Goal: Task Accomplishment & Management: Use online tool/utility

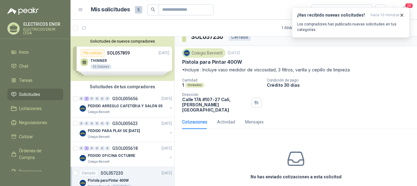
scroll to position [10, 0]
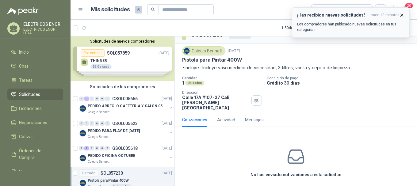
click at [403, 16] on icon "button" at bounding box center [402, 15] width 2 height 2
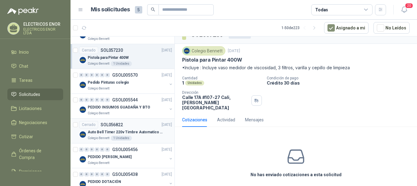
scroll to position [123, 0]
click at [123, 84] on p "Pedido Pinturas colegio" at bounding box center [108, 83] width 41 height 6
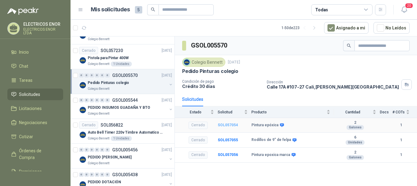
click at [234, 127] on b "SOL057054" at bounding box center [228, 125] width 20 height 4
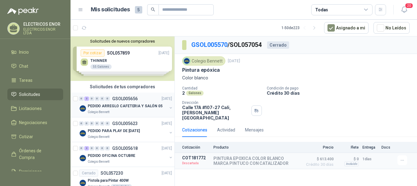
click at [128, 105] on p "PEDIDO ARREGLO CAFETERIA Y SALÓN 05" at bounding box center [125, 106] width 75 height 6
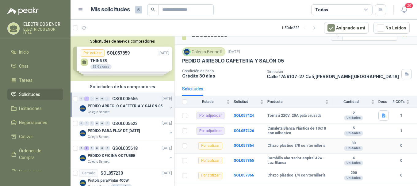
scroll to position [20, 0]
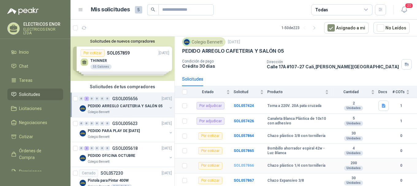
click at [249, 165] on b "SOL057866" at bounding box center [244, 165] width 20 height 4
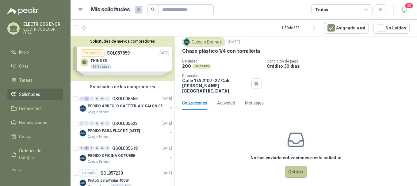
click at [297, 166] on button "Cotizar" at bounding box center [296, 172] width 22 height 12
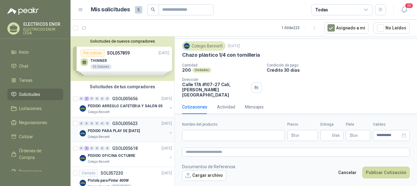
scroll to position [15, 0]
click at [217, 132] on input "Nombre del producto" at bounding box center [233, 135] width 103 height 11
type input "**********"
click at [295, 136] on span "0 ,00" at bounding box center [296, 136] width 6 height 4
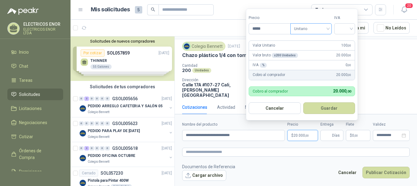
click at [318, 30] on span "Unitario" at bounding box center [311, 28] width 34 height 9
type input "*****"
drag, startPoint x: 318, startPoint y: 51, endPoint x: 333, endPoint y: 36, distance: 19.9
click at [319, 50] on div "Unitario con IVA" at bounding box center [312, 51] width 32 height 7
click at [338, 30] on div at bounding box center [344, 28] width 21 height 11
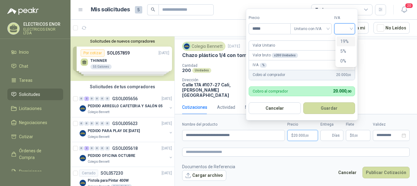
click at [341, 41] on div "19%" at bounding box center [345, 41] width 11 height 7
click at [325, 106] on button "Guardar" at bounding box center [330, 108] width 53 height 12
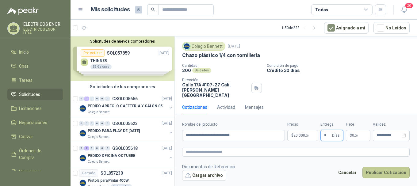
type input "*"
click at [382, 171] on button "Publicar Cotización" at bounding box center [385, 173] width 47 height 12
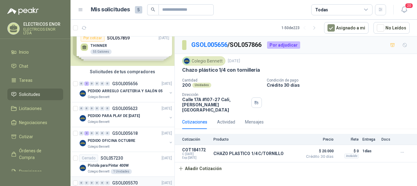
scroll to position [0, 0]
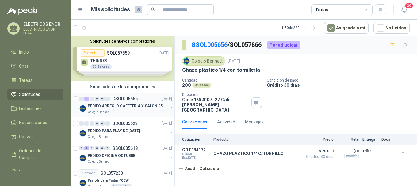
click at [116, 104] on p "PEDIDO ARREGLO CAFETERIA Y SALÓN 05" at bounding box center [125, 106] width 75 height 6
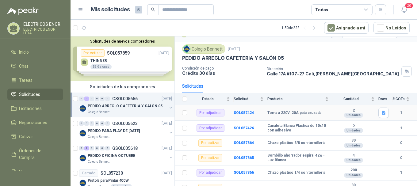
scroll to position [20, 0]
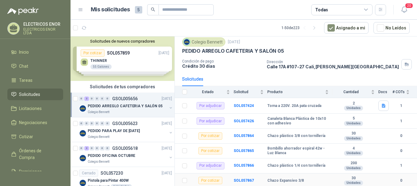
click at [211, 181] on div "Por cotizar" at bounding box center [210, 180] width 24 height 7
click at [249, 179] on b "SOL057867" at bounding box center [244, 180] width 20 height 4
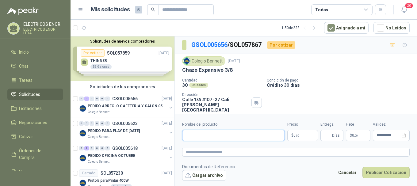
click at [206, 130] on input "Nombre del producto" at bounding box center [233, 135] width 103 height 11
type input "**********"
click at [289, 135] on p "$ 0 ,00" at bounding box center [302, 135] width 31 height 11
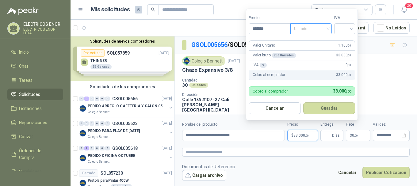
click at [315, 30] on span "Unitario" at bounding box center [311, 28] width 34 height 9
type input "*******"
click at [320, 51] on div "Unitario con IVA" at bounding box center [312, 51] width 32 height 7
click at [342, 28] on input "search" at bounding box center [344, 28] width 13 height 9
click at [342, 40] on div "19%" at bounding box center [345, 41] width 11 height 7
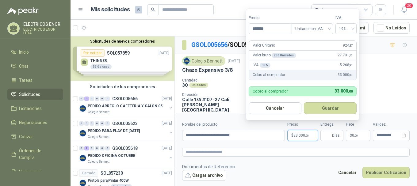
drag, startPoint x: 337, startPoint y: 106, endPoint x: 336, endPoint y: 109, distance: 3.4
click at [337, 106] on button "Guardar" at bounding box center [330, 108] width 53 height 12
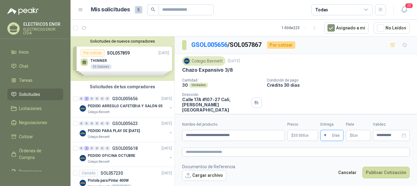
type input "*"
click at [387, 173] on button "Publicar Cotización" at bounding box center [385, 173] width 47 height 12
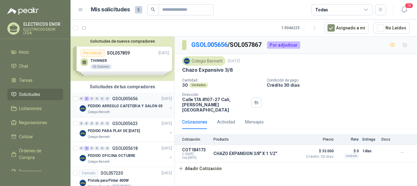
click at [120, 108] on p "PEDIDO ARREGLO CAFETERIA Y SALÓN 05" at bounding box center [125, 106] width 75 height 6
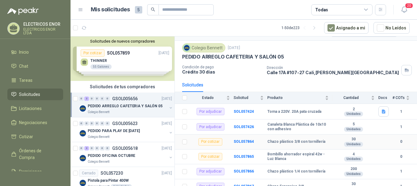
scroll to position [20, 0]
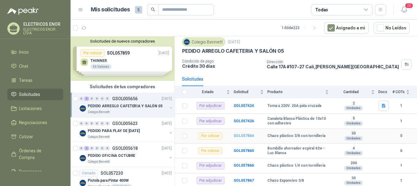
click at [239, 137] on b "SOL057864" at bounding box center [244, 136] width 20 height 4
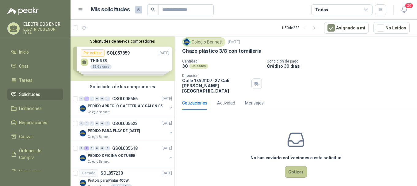
click at [294, 167] on button "Cotizar" at bounding box center [296, 172] width 22 height 12
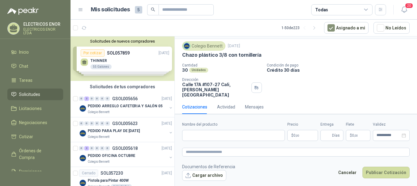
scroll to position [15, 0]
click at [244, 129] on div "Nombre del producto" at bounding box center [233, 131] width 103 height 19
click at [242, 135] on input "Nombre del producto" at bounding box center [233, 135] width 103 height 11
type input "**********"
click at [296, 131] on p "$ 0 ,00" at bounding box center [302, 135] width 31 height 11
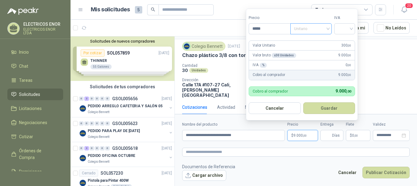
click at [312, 28] on span "Unitario" at bounding box center [311, 28] width 34 height 9
type input "*****"
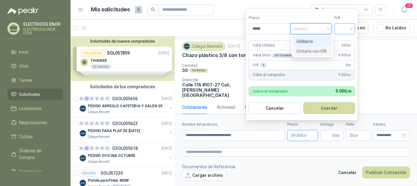
drag, startPoint x: 311, startPoint y: 50, endPoint x: 335, endPoint y: 26, distance: 34.0
click at [313, 48] on div "Unitario con IVA" at bounding box center [312, 51] width 32 height 7
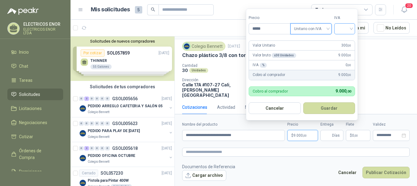
click at [342, 26] on input "search" at bounding box center [344, 28] width 13 height 9
click at [342, 39] on div "19%" at bounding box center [345, 41] width 11 height 7
drag, startPoint x: 331, startPoint y: 108, endPoint x: 328, endPoint y: 116, distance: 9.0
click at [331, 109] on button "Guardar" at bounding box center [330, 108] width 53 height 12
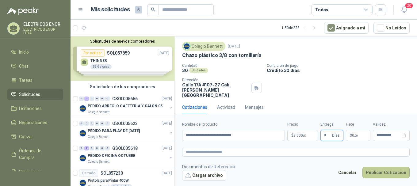
type input "*"
click at [381, 172] on button "Publicar Cotización" at bounding box center [385, 173] width 47 height 12
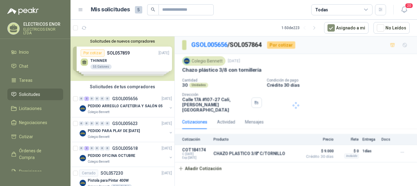
scroll to position [0, 0]
click at [125, 105] on p "PEDIDO ARREGLO CAFETERIA Y SALÓN 05" at bounding box center [125, 106] width 75 height 6
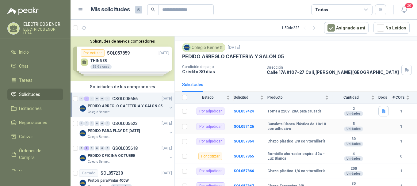
scroll to position [20, 0]
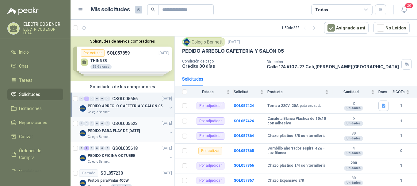
click at [120, 128] on p "PEDIDO PARA PLAY DE [DATE]" at bounding box center [114, 131] width 52 height 6
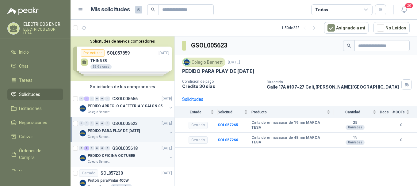
click at [113, 158] on p "PEDIDO OFICINA OCTUBRE" at bounding box center [112, 156] width 48 height 6
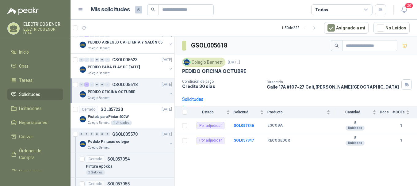
scroll to position [61, 0]
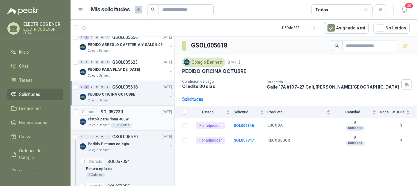
click at [120, 114] on p "SOL057230" at bounding box center [112, 112] width 22 height 4
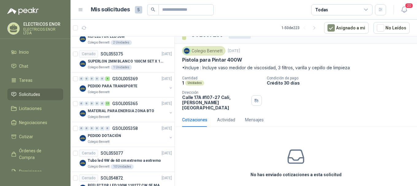
scroll to position [368, 0]
click at [124, 87] on p "PEDIDO PARA TRANSPORTE" at bounding box center [113, 86] width 50 height 6
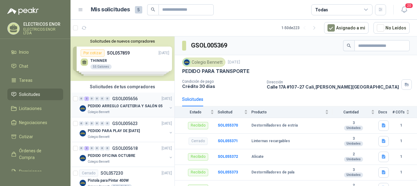
click at [121, 99] on p "GSOL005656" at bounding box center [124, 99] width 25 height 4
